Goal: Information Seeking & Learning: Check status

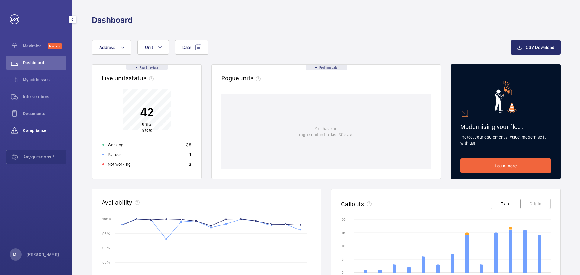
click at [16, 126] on wm-front-icon-button at bounding box center [14, 130] width 17 height 15
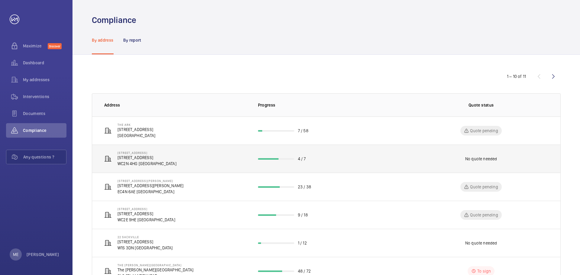
click at [158, 148] on td "[STREET_ADDRESS]" at bounding box center [170, 159] width 156 height 28
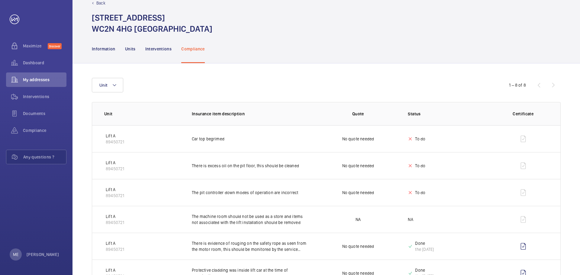
scroll to position [4, 0]
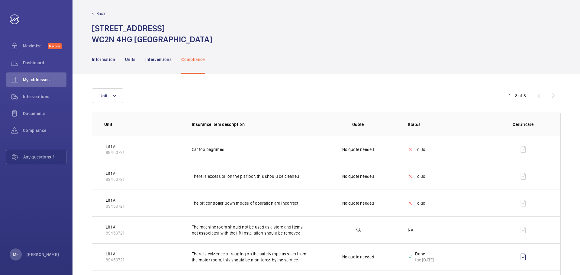
click at [117, 58] on nav "Information Units Interventions Compliance" at bounding box center [148, 59] width 113 height 29
click at [110, 62] on p "Information" at bounding box center [104, 60] width 24 height 6
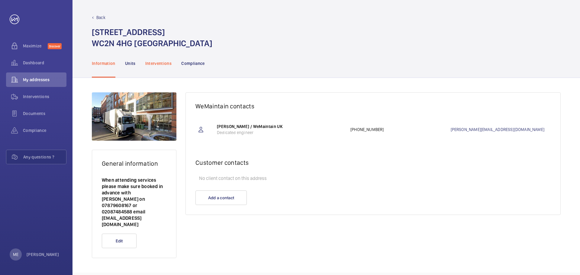
click at [155, 64] on p "Interventions" at bounding box center [158, 63] width 27 height 6
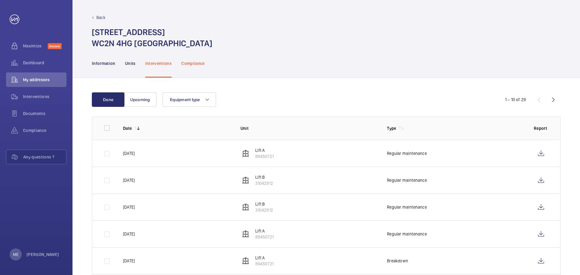
click at [188, 66] on p "Compliance" at bounding box center [193, 63] width 24 height 6
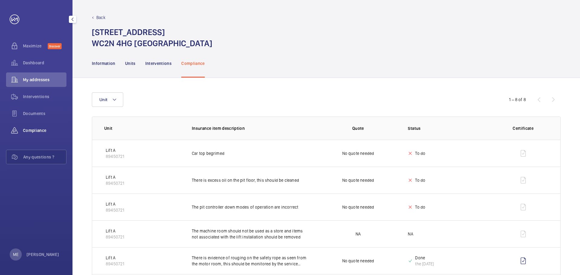
click at [22, 124] on wm-front-icon-button at bounding box center [14, 130] width 17 height 15
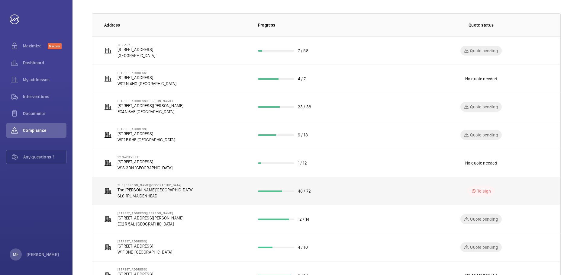
scroll to position [91, 0]
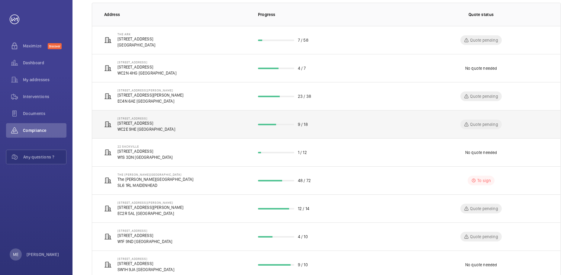
click at [166, 125] on td "[STREET_ADDRESS]" at bounding box center [170, 124] width 156 height 28
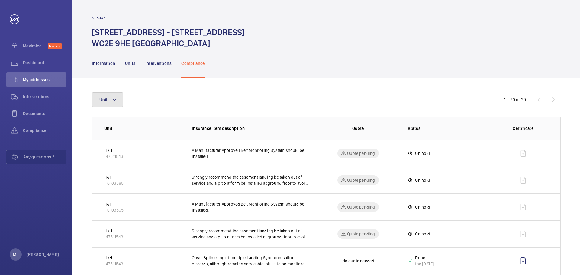
click at [114, 104] on button "Unit" at bounding box center [107, 99] width 31 height 15
click at [204, 101] on div "Unit" at bounding box center [290, 99] width 397 height 15
click at [40, 128] on span "Compliance" at bounding box center [45, 131] width 44 height 6
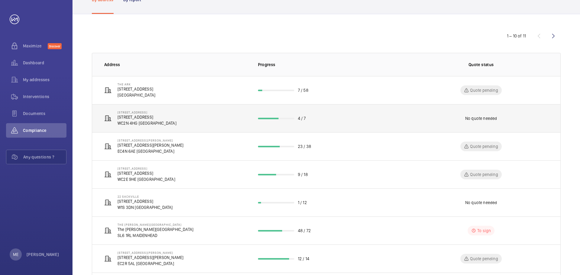
scroll to position [137, 0]
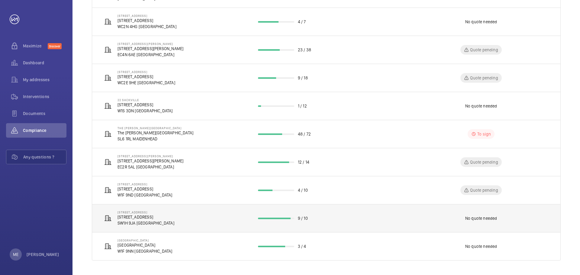
click at [143, 214] on p "[STREET_ADDRESS]" at bounding box center [146, 213] width 57 height 4
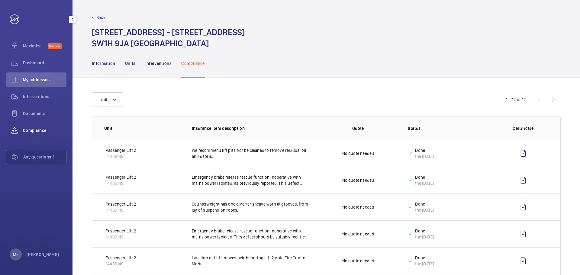
click at [21, 130] on wm-front-icon-button at bounding box center [14, 130] width 17 height 15
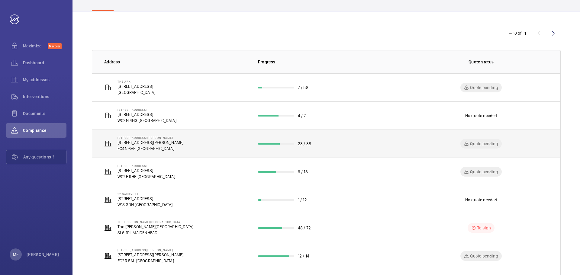
scroll to position [137, 0]
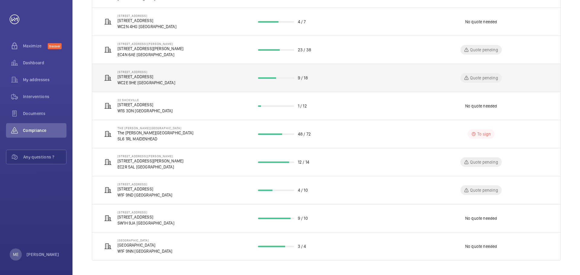
click at [269, 83] on td "9 / 18" at bounding box center [326, 78] width 156 height 28
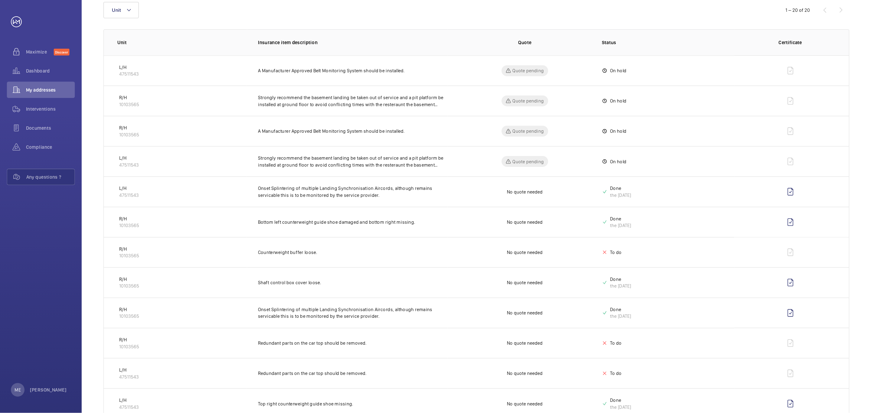
scroll to position [91, 0]
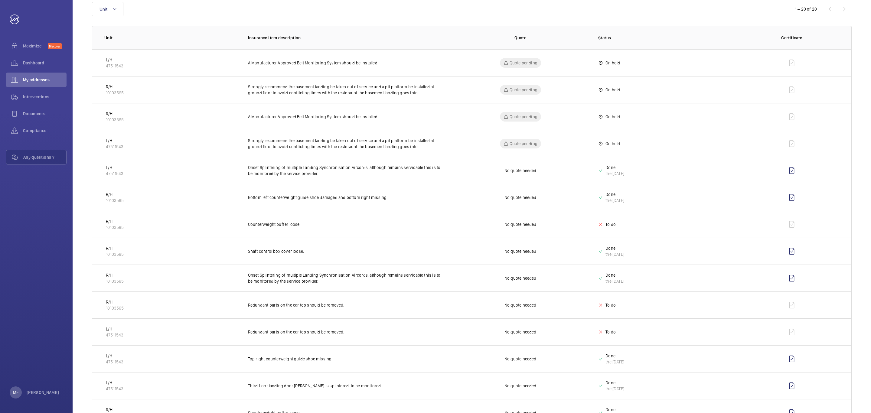
drag, startPoint x: 546, startPoint y: 1, endPoint x: 651, endPoint y: 37, distance: 111.1
click at [580, 37] on p "Status" at bounding box center [666, 38] width 136 height 6
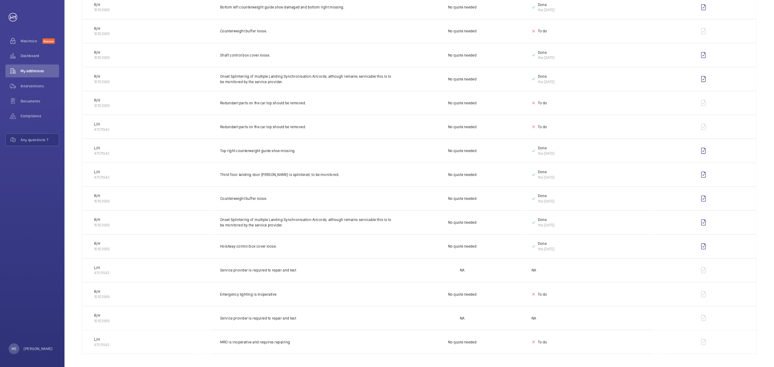
scroll to position [283, 0]
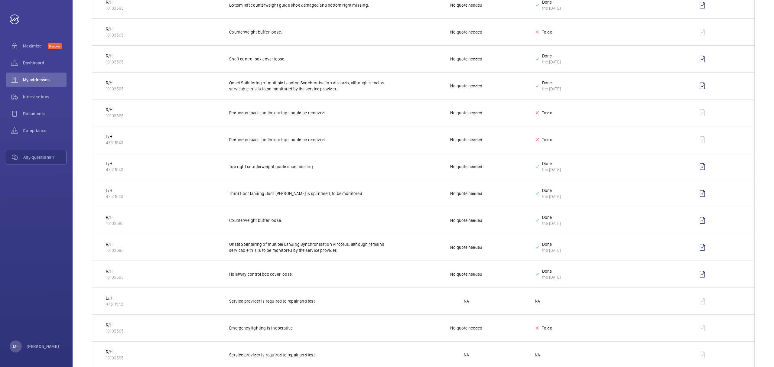
drag, startPoint x: 837, startPoint y: 0, endPoint x: 569, endPoint y: 167, distance: 316.2
click at [561, 167] on div "the [DATE]" at bounding box center [551, 170] width 19 height 6
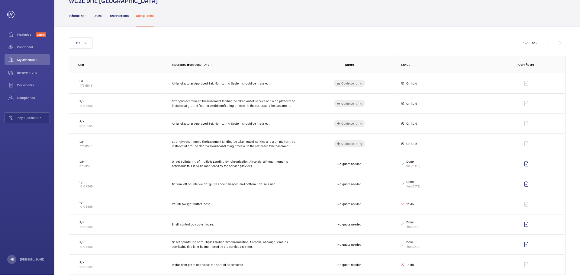
scroll to position [0, 0]
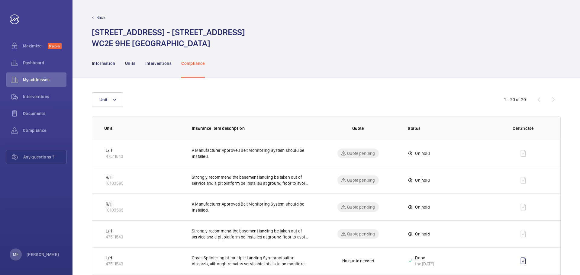
drag, startPoint x: 741, startPoint y: 0, endPoint x: 421, endPoint y: 92, distance: 333.5
click at [57, 132] on span "Compliance" at bounding box center [45, 131] width 44 height 6
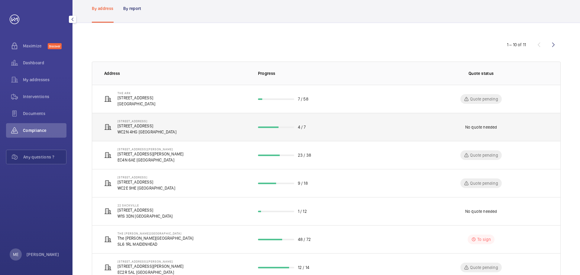
scroll to position [60, 0]
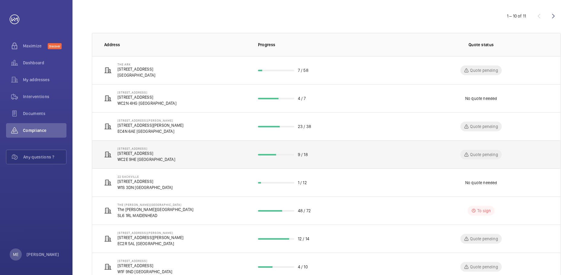
click at [272, 160] on td "9 / 18" at bounding box center [326, 155] width 156 height 28
